Goal: Use online tool/utility: Utilize a website feature to perform a specific function

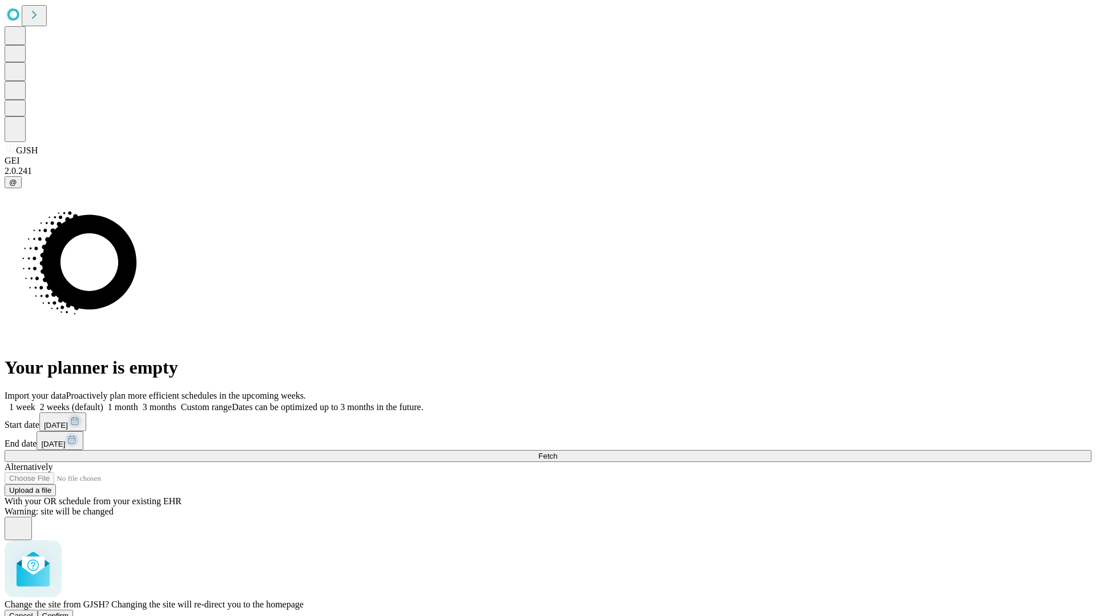
click at [69, 612] on span "Confirm" at bounding box center [55, 616] width 27 height 9
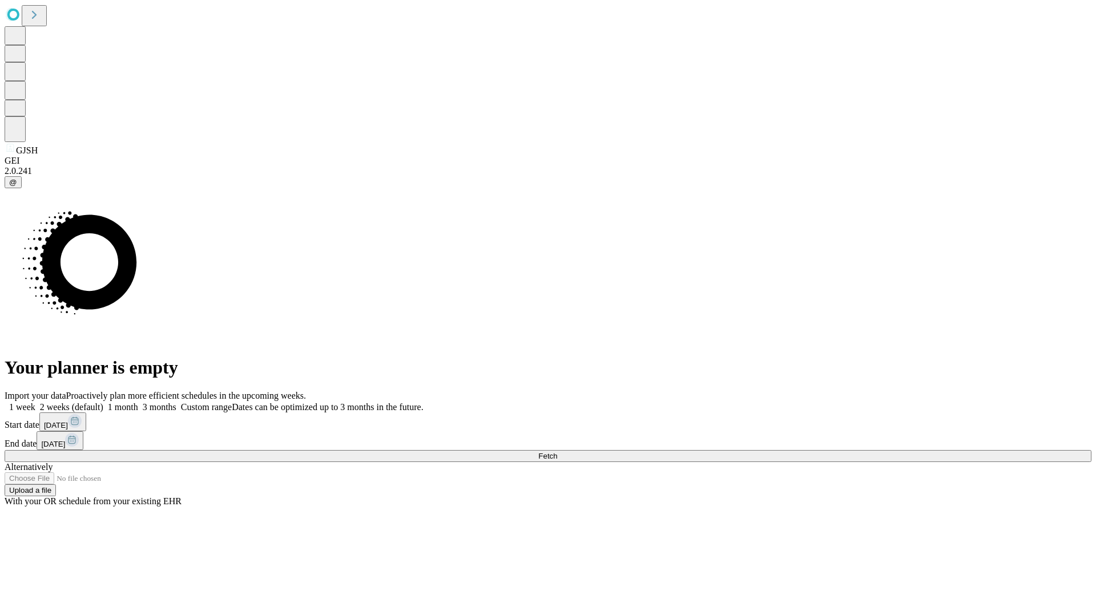
click at [138, 402] on label "1 month" at bounding box center [120, 407] width 35 height 10
click at [557, 452] on span "Fetch" at bounding box center [547, 456] width 19 height 9
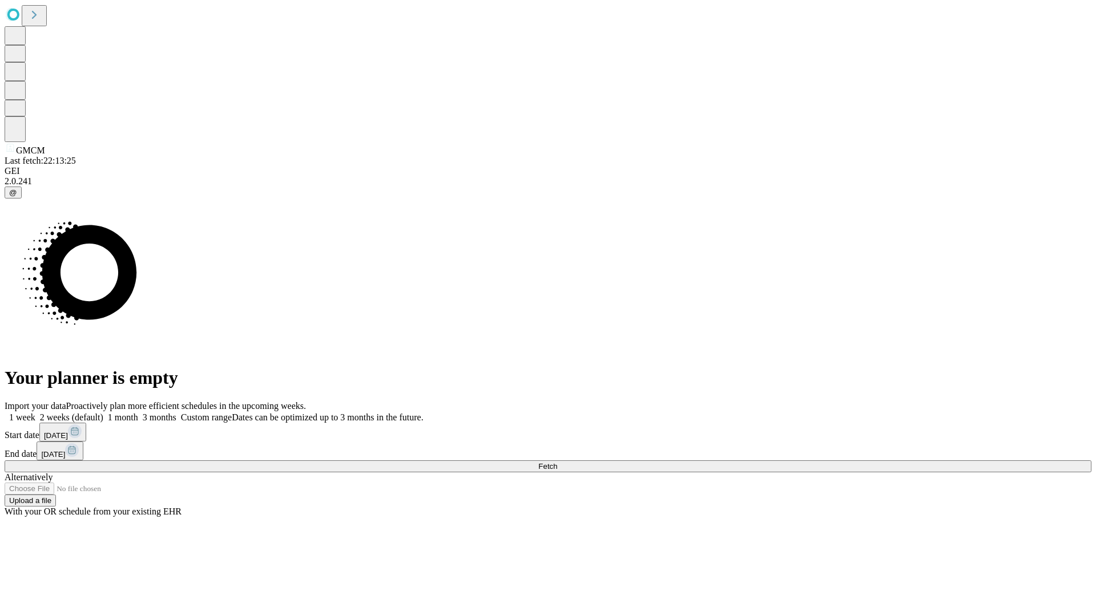
click at [138, 413] on label "1 month" at bounding box center [120, 418] width 35 height 10
click at [557, 462] on span "Fetch" at bounding box center [547, 466] width 19 height 9
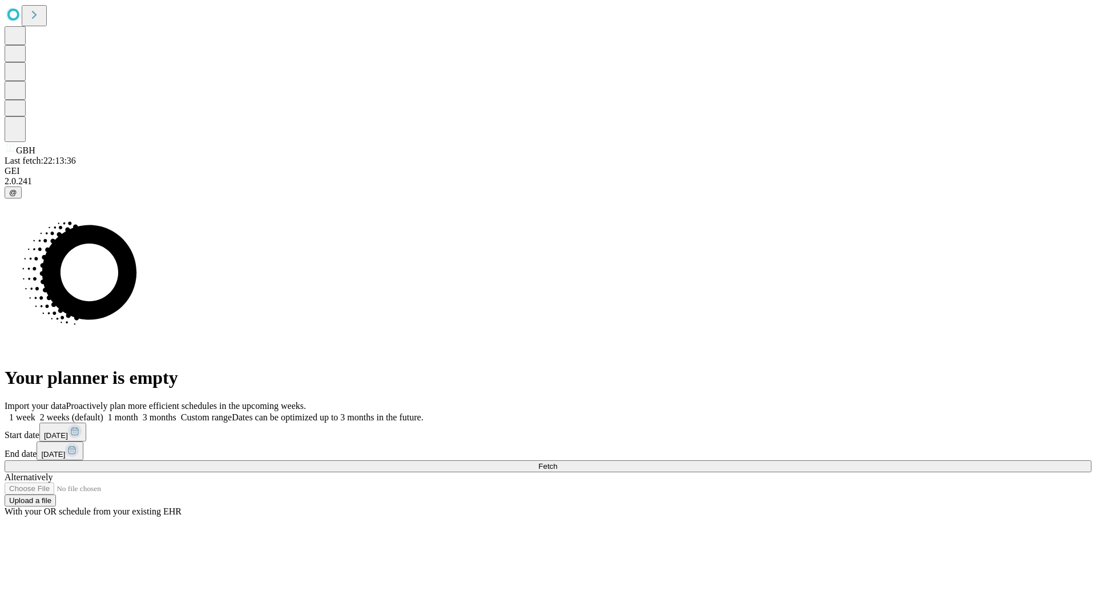
click at [557, 462] on span "Fetch" at bounding box center [547, 466] width 19 height 9
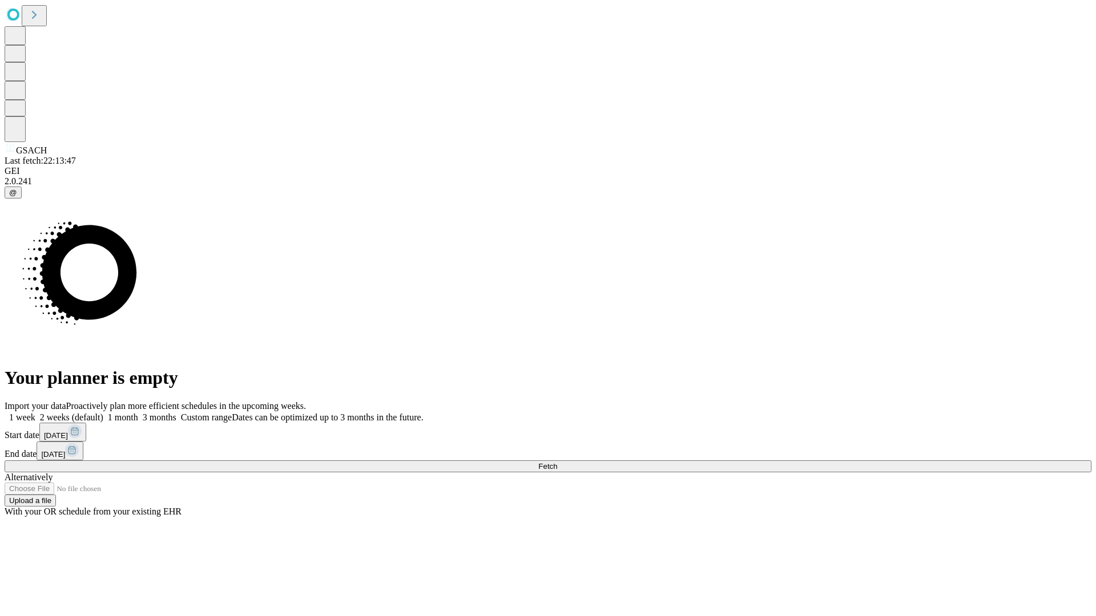
click at [138, 413] on label "1 month" at bounding box center [120, 418] width 35 height 10
click at [557, 462] on span "Fetch" at bounding box center [547, 466] width 19 height 9
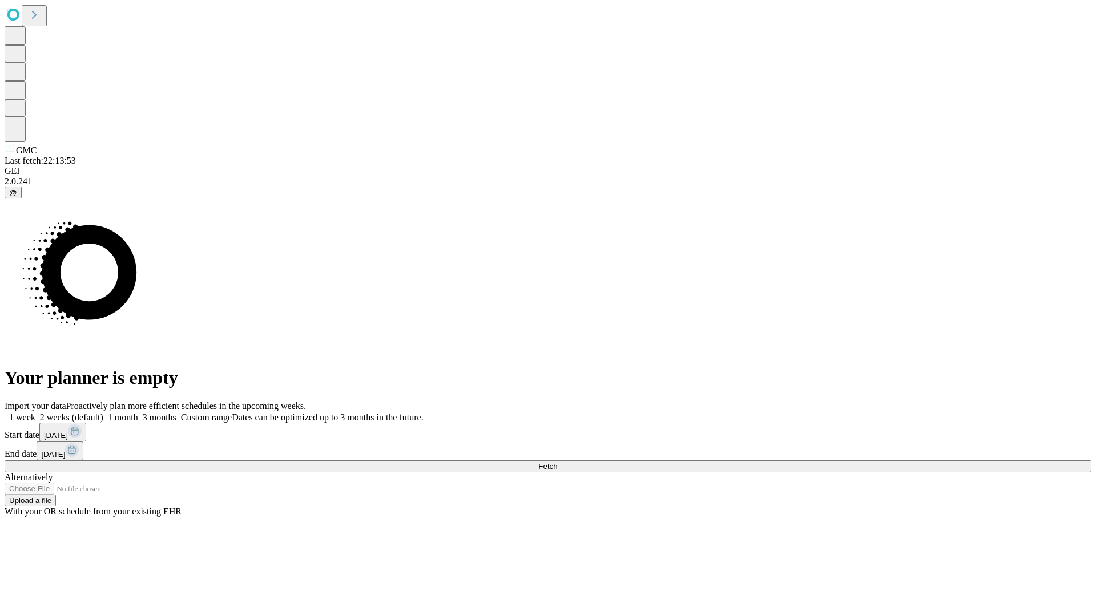
click at [557, 462] on span "Fetch" at bounding box center [547, 466] width 19 height 9
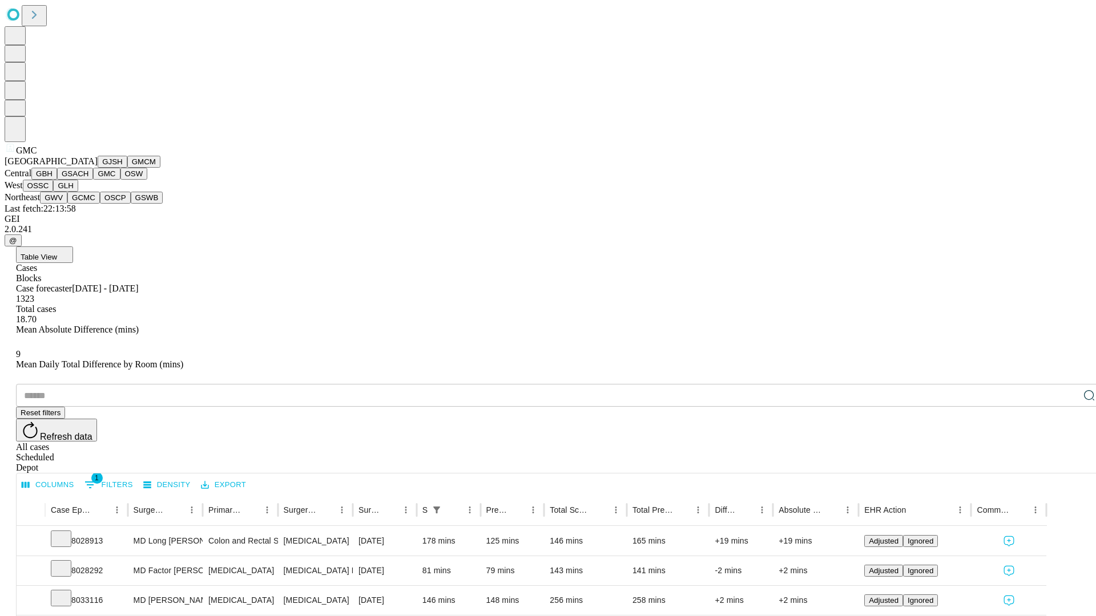
click at [120, 180] on button "OSW" at bounding box center [133, 174] width 27 height 12
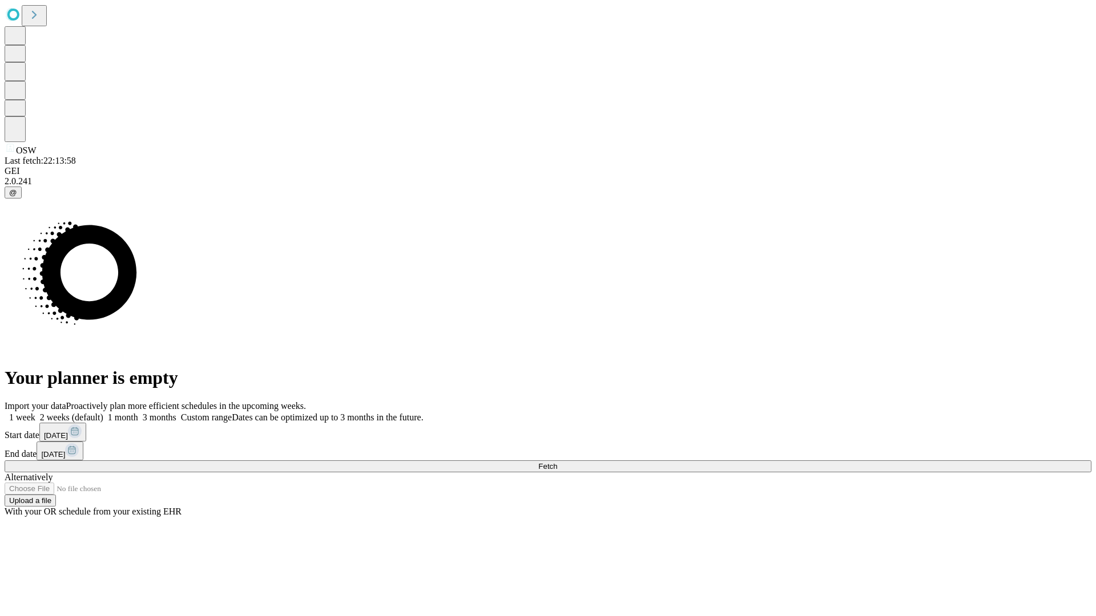
click at [557, 462] on span "Fetch" at bounding box center [547, 466] width 19 height 9
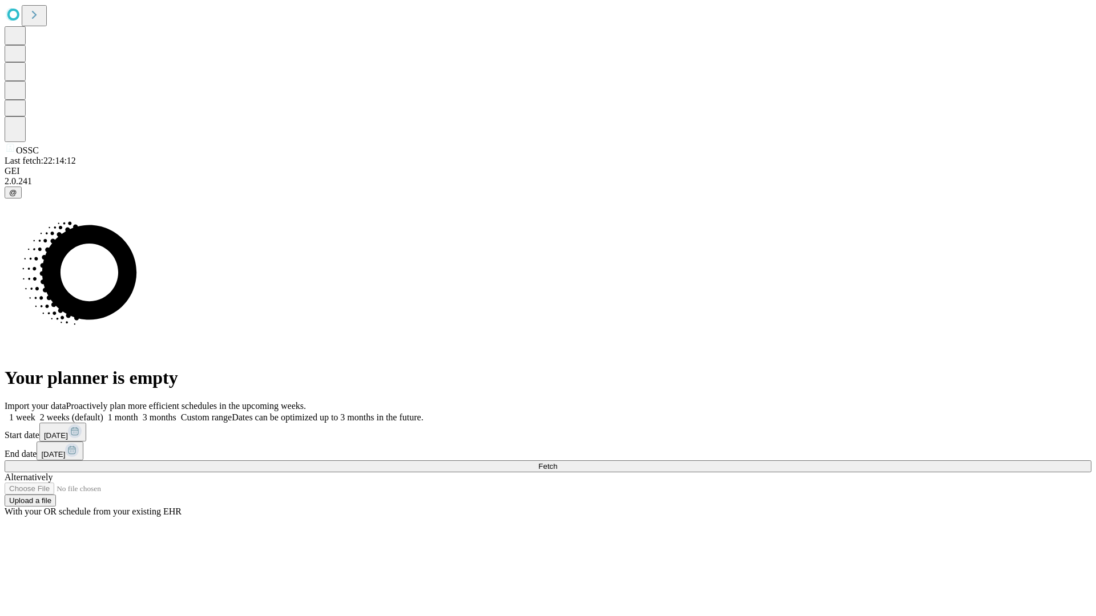
click at [138, 413] on label "1 month" at bounding box center [120, 418] width 35 height 10
click at [557, 462] on span "Fetch" at bounding box center [547, 466] width 19 height 9
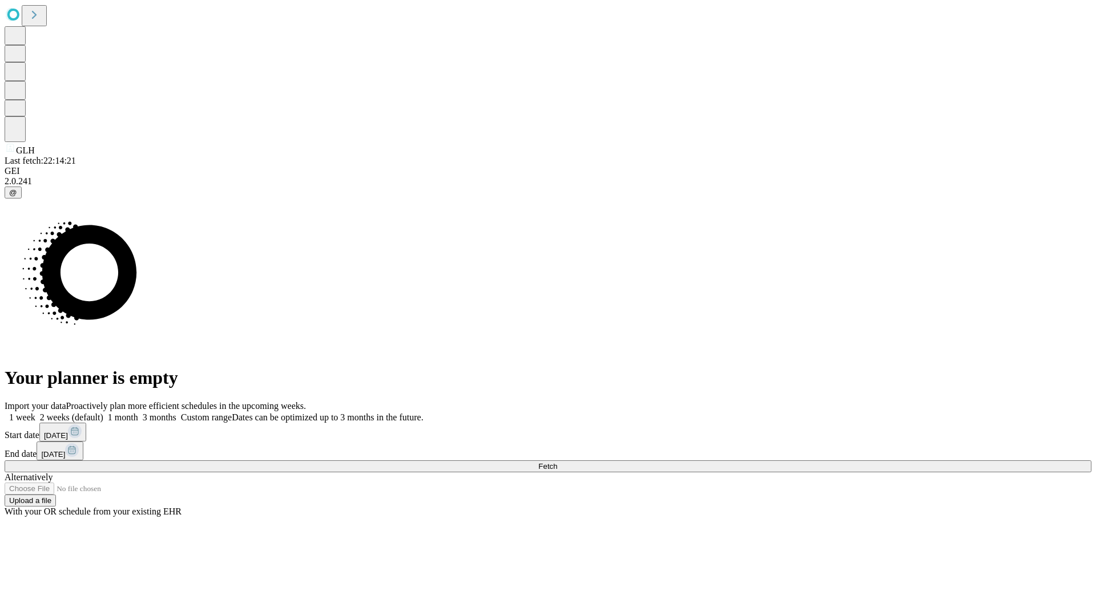
click at [138, 413] on label "1 month" at bounding box center [120, 418] width 35 height 10
click at [557, 462] on span "Fetch" at bounding box center [547, 466] width 19 height 9
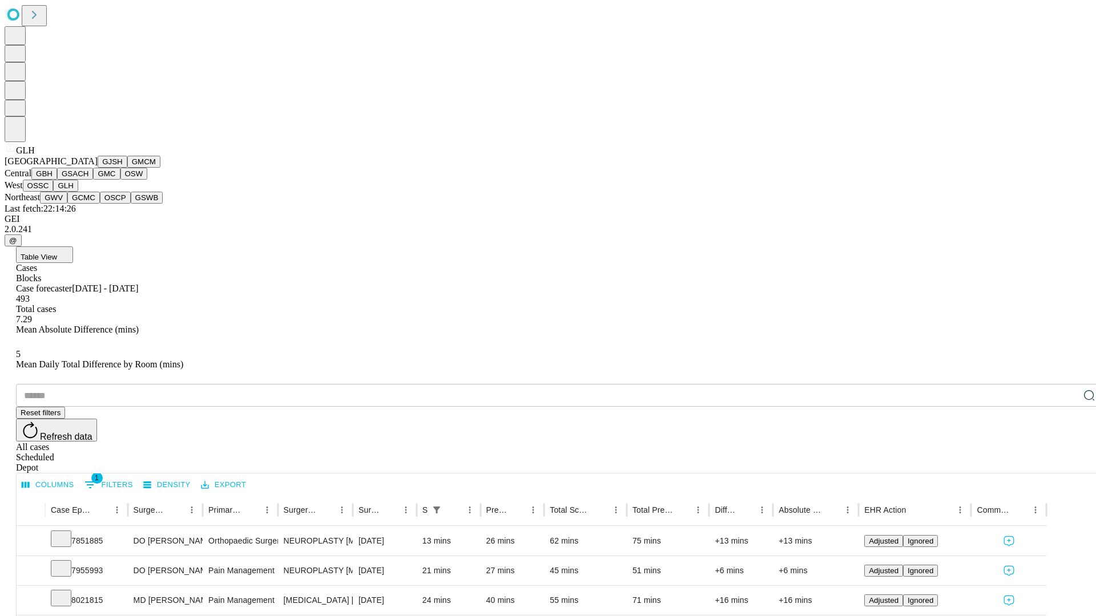
click at [67, 204] on button "GWV" at bounding box center [53, 198] width 27 height 12
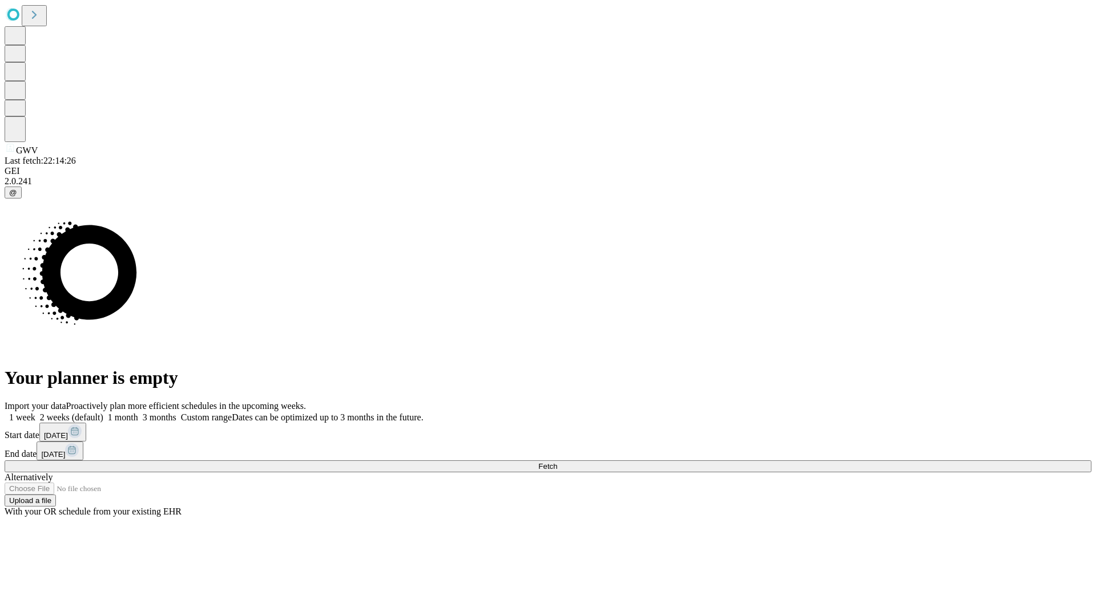
click at [138, 413] on label "1 month" at bounding box center [120, 418] width 35 height 10
click at [557, 462] on span "Fetch" at bounding box center [547, 466] width 19 height 9
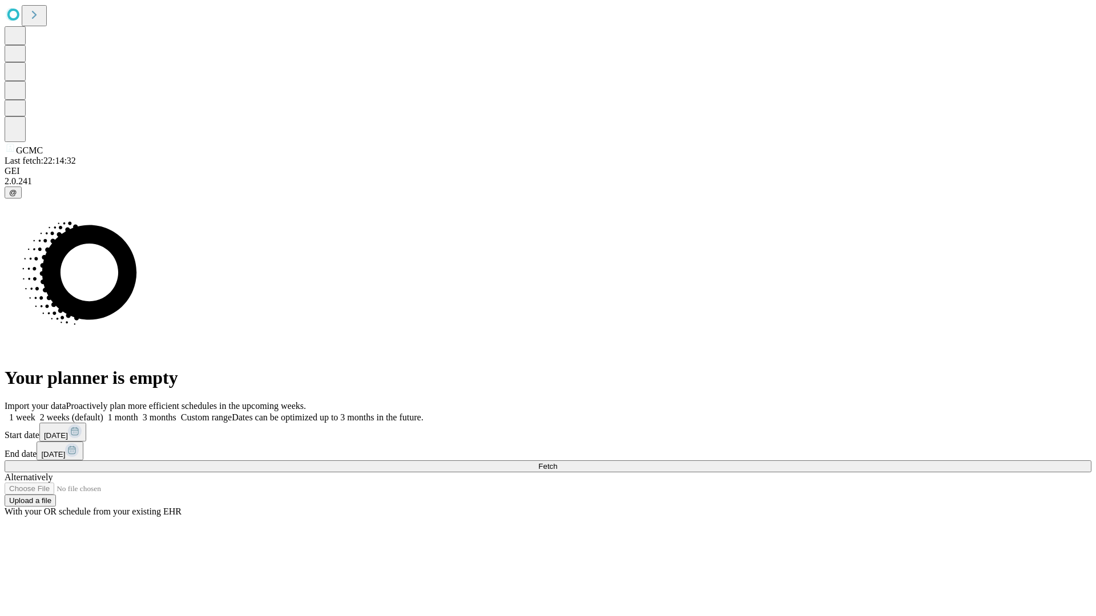
click at [138, 413] on label "1 month" at bounding box center [120, 418] width 35 height 10
click at [557, 462] on span "Fetch" at bounding box center [547, 466] width 19 height 9
click at [138, 413] on label "1 month" at bounding box center [120, 418] width 35 height 10
click at [557, 462] on span "Fetch" at bounding box center [547, 466] width 19 height 9
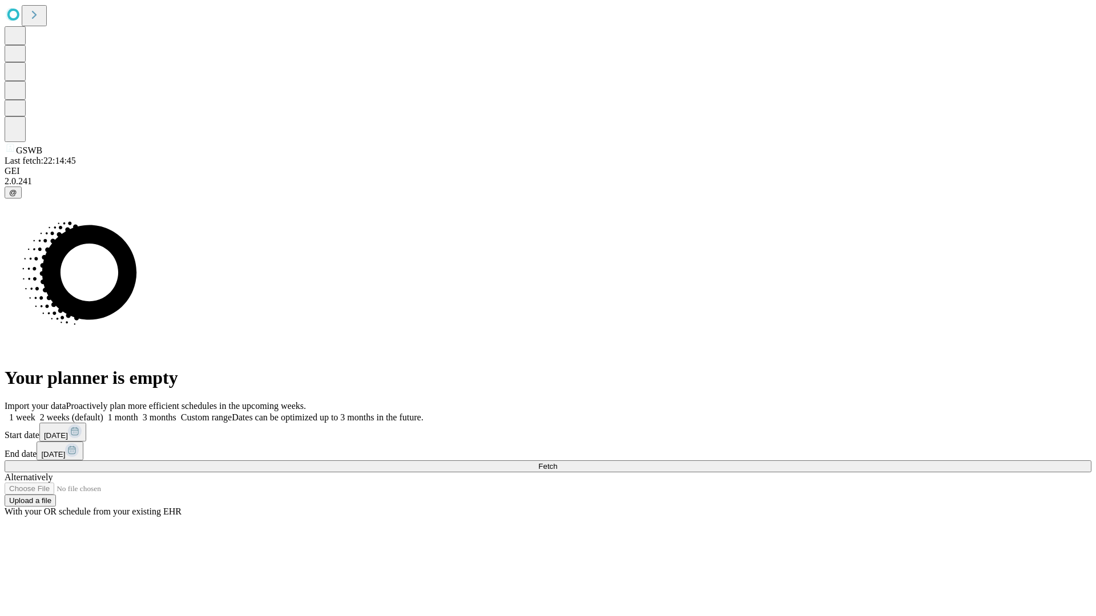
click at [138, 413] on label "1 month" at bounding box center [120, 418] width 35 height 10
click at [557, 462] on span "Fetch" at bounding box center [547, 466] width 19 height 9
